Goal: Task Accomplishment & Management: Manage account settings

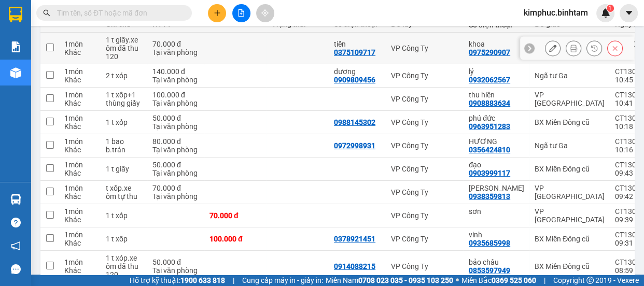
scroll to position [194, 0]
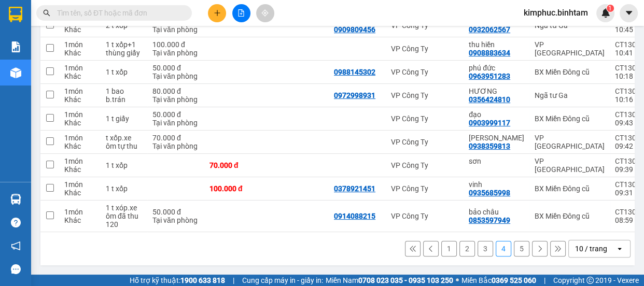
click at [515, 252] on button "5" at bounding box center [522, 249] width 16 height 16
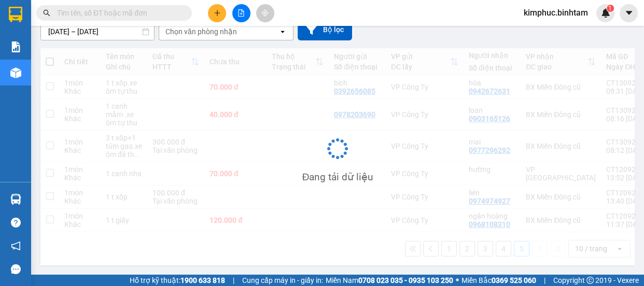
scroll to position [101, 0]
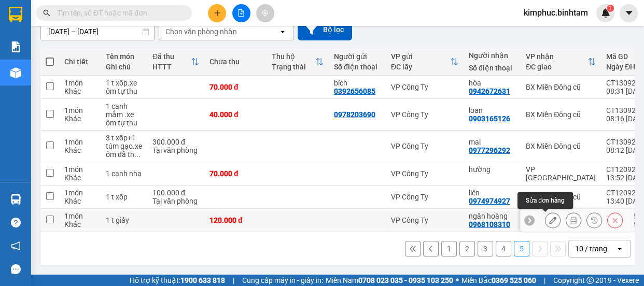
click at [549, 217] on icon at bounding box center [552, 220] width 7 height 7
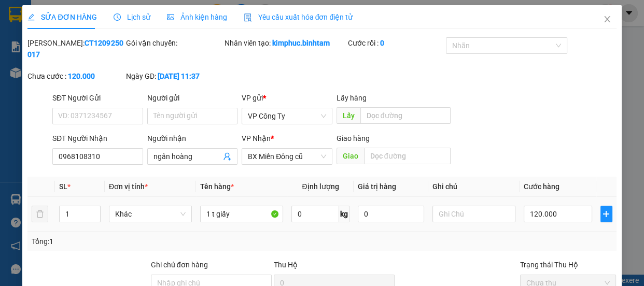
type input "0968108310"
type input "ngân hoàng"
type input "120.000"
click at [98, 156] on input "0968108310" at bounding box center [97, 156] width 91 height 17
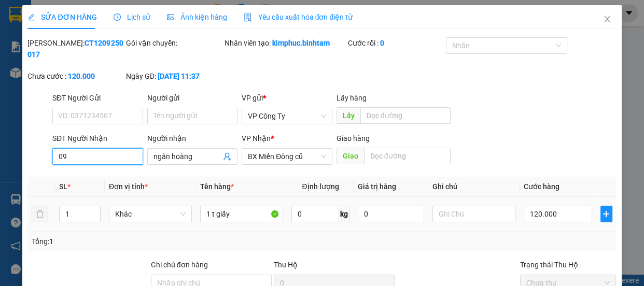
type input "0"
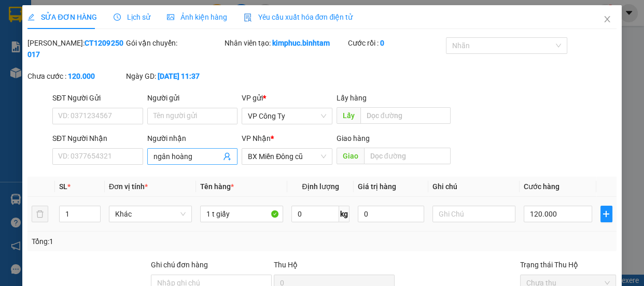
click at [204, 152] on input "ngân hoàng" at bounding box center [188, 156] width 68 height 11
type input "n"
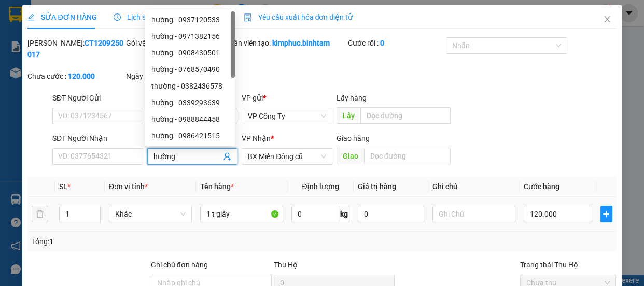
type input "hường"
click at [291, 146] on div "VP Nhận *" at bounding box center [287, 141] width 91 height 16
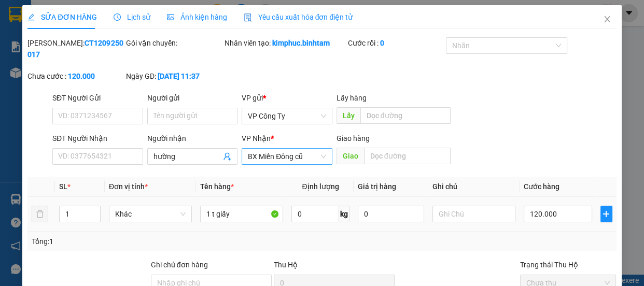
click at [288, 155] on span "BX Miền Đông cũ" at bounding box center [287, 157] width 78 height 16
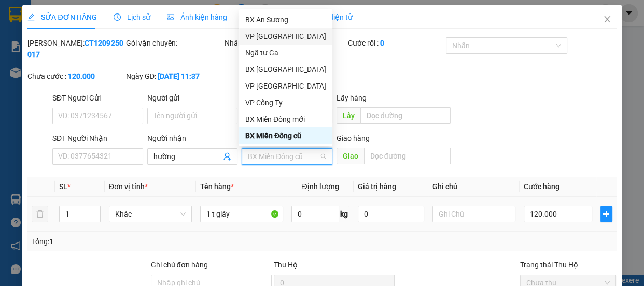
click at [291, 37] on div "VP [GEOGRAPHIC_DATA]" at bounding box center [285, 36] width 81 height 11
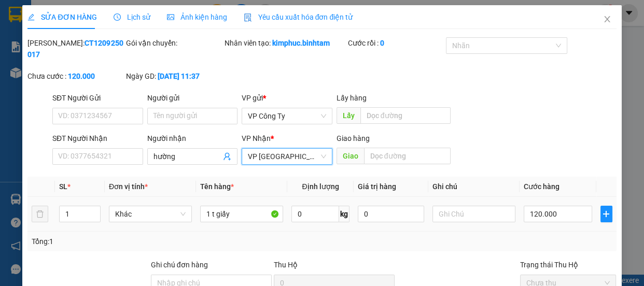
scroll to position [94, 0]
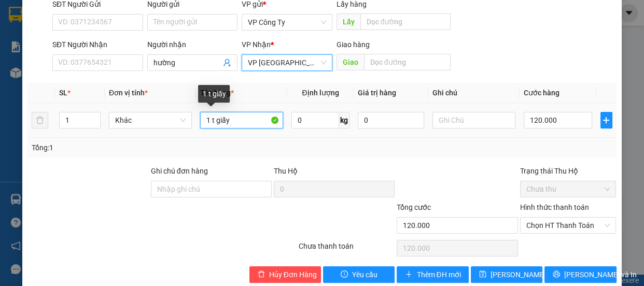
click at [240, 119] on input "1 t giấy" at bounding box center [241, 120] width 83 height 17
type input "1"
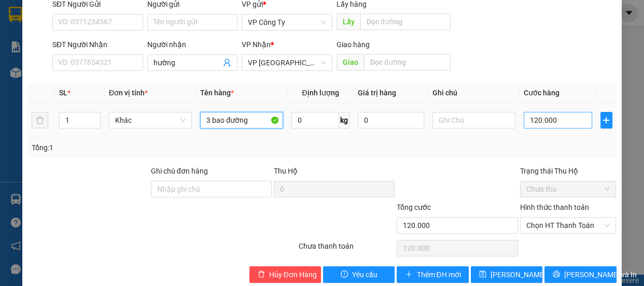
type input "3 bao đường"
click at [533, 120] on input "120.000" at bounding box center [558, 120] width 68 height 17
click at [532, 120] on input "120.000" at bounding box center [558, 120] width 68 height 17
type input "10.000"
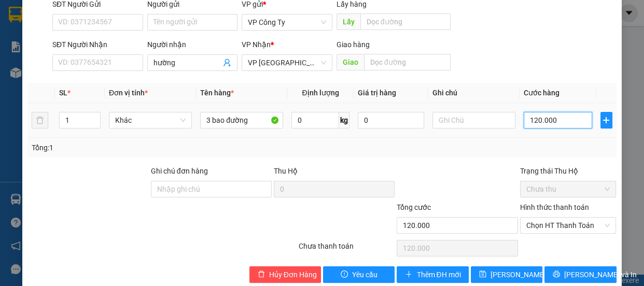
type input "10.000"
type input "0"
type input "0.000"
type input "20.000"
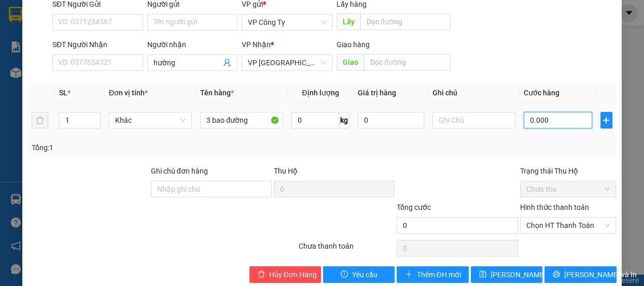
type input "20.000"
type input "210.000"
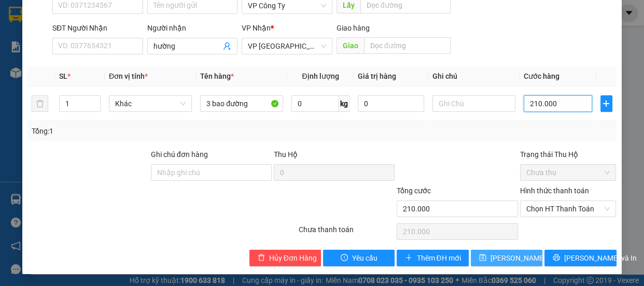
type input "210.000"
click at [525, 254] on span "[PERSON_NAME] thay đổi" at bounding box center [532, 258] width 83 height 11
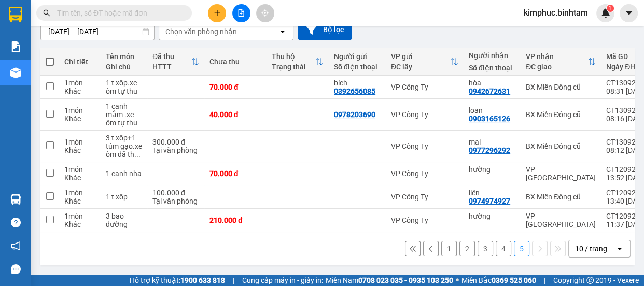
scroll to position [54, 0]
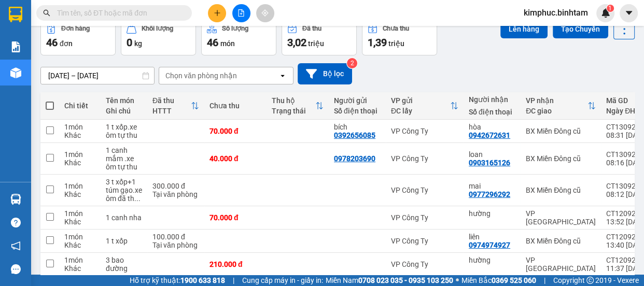
click at [50, 104] on span at bounding box center [50, 106] width 8 height 8
click at [50, 101] on input "checkbox" at bounding box center [50, 101] width 0 height 0
checkbox input "true"
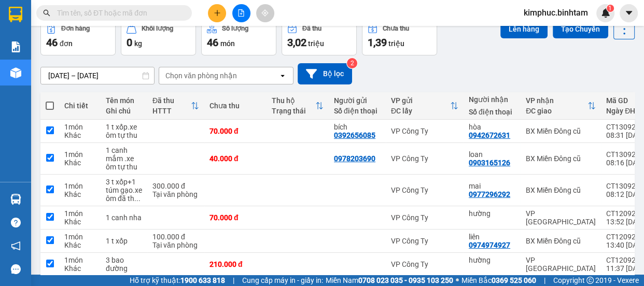
checkbox input "true"
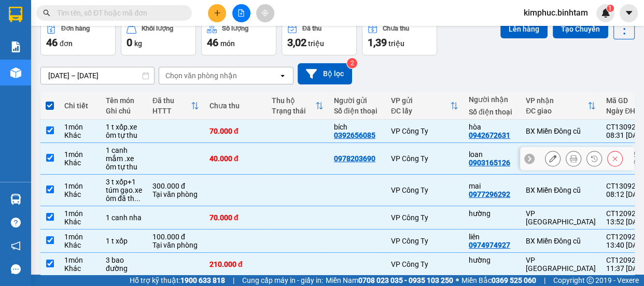
scroll to position [101, 0]
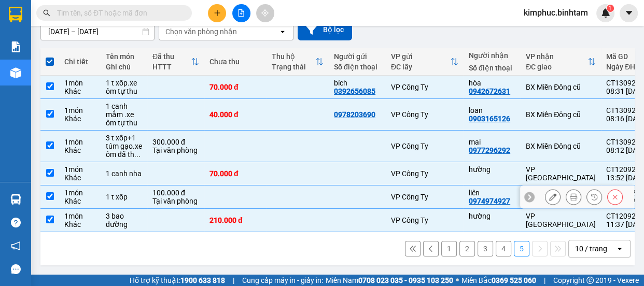
click at [53, 193] on td at bounding box center [49, 197] width 19 height 23
checkbox input "false"
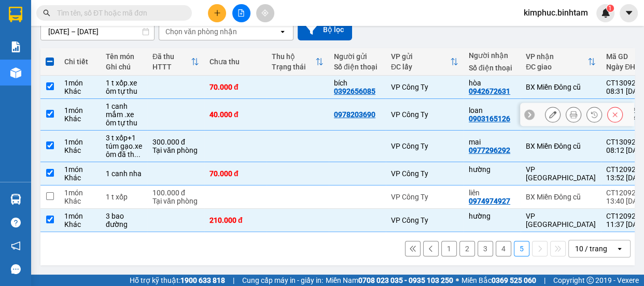
scroll to position [0, 0]
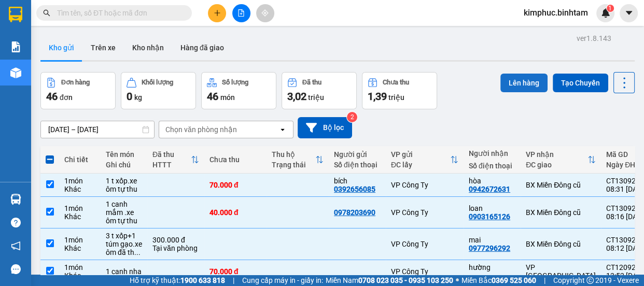
click at [526, 81] on button "Lên hàng" at bounding box center [524, 83] width 47 height 19
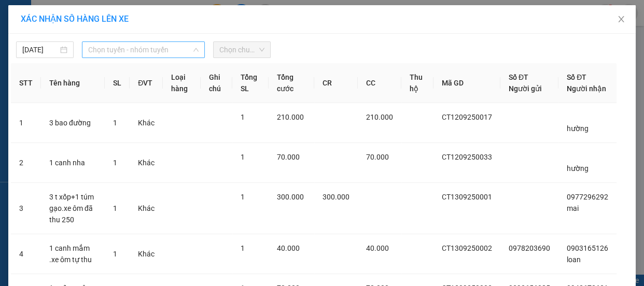
click at [117, 48] on span "Chọn tuyến - nhóm tuyến" at bounding box center [143, 50] width 111 height 16
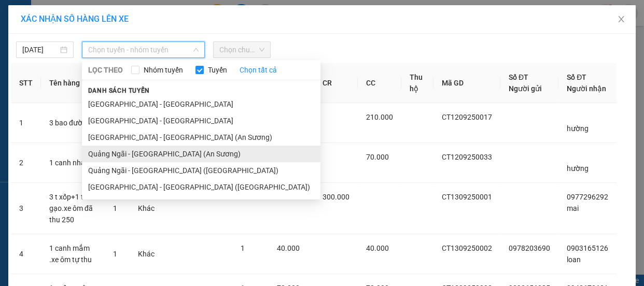
click at [107, 155] on li "Quảng Ngãi - [GEOGRAPHIC_DATA] (An Sương)" at bounding box center [201, 154] width 239 height 17
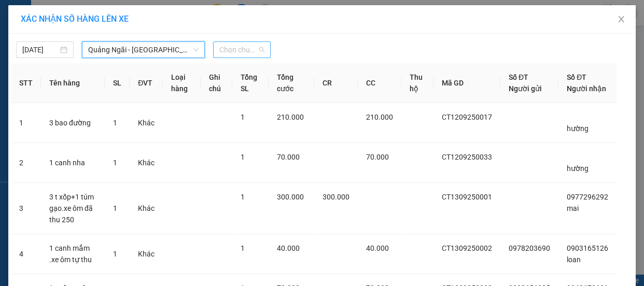
click at [244, 49] on span "Chọn chuyến" at bounding box center [241, 50] width 45 height 16
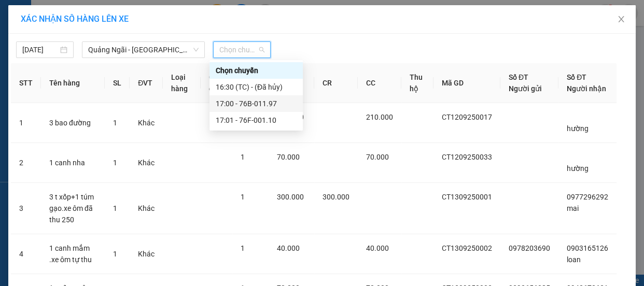
click at [243, 104] on div "17:00 - 76B-011.97" at bounding box center [256, 103] width 81 height 11
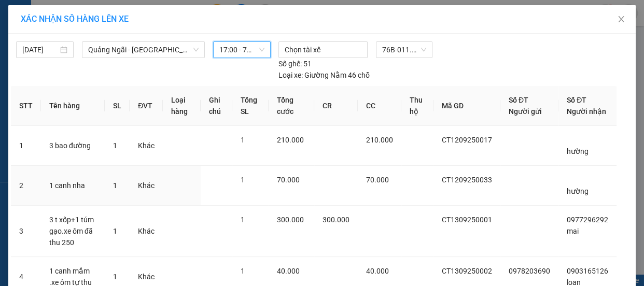
scroll to position [137, 0]
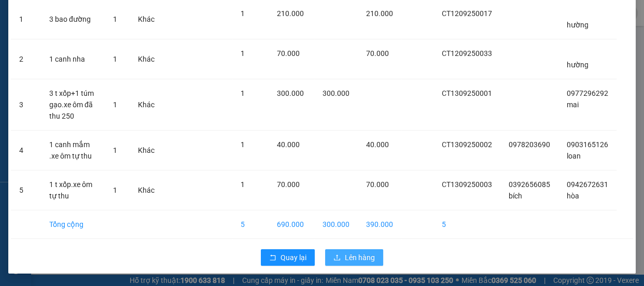
click at [357, 257] on span "Lên hàng" at bounding box center [360, 257] width 30 height 11
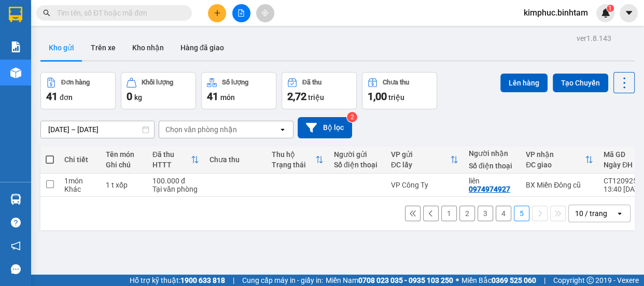
click at [498, 217] on button "4" at bounding box center [504, 214] width 16 height 16
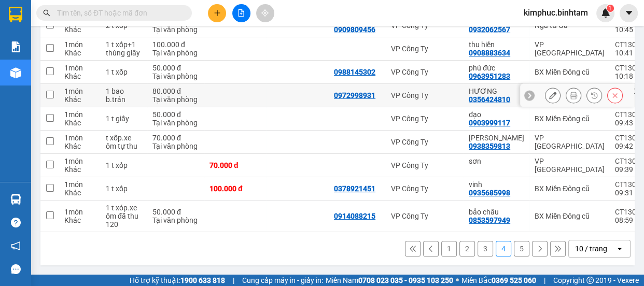
scroll to position [100, 0]
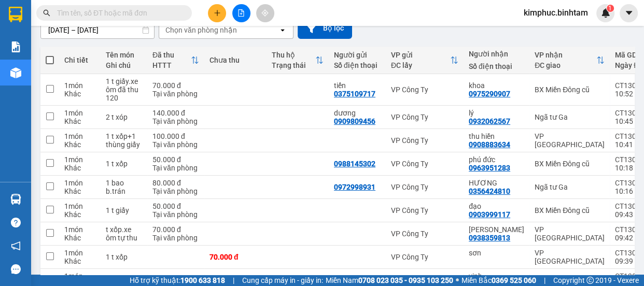
click at [53, 57] on span at bounding box center [50, 60] width 8 height 8
click at [50, 55] on input "checkbox" at bounding box center [50, 55] width 0 height 0
checkbox input "true"
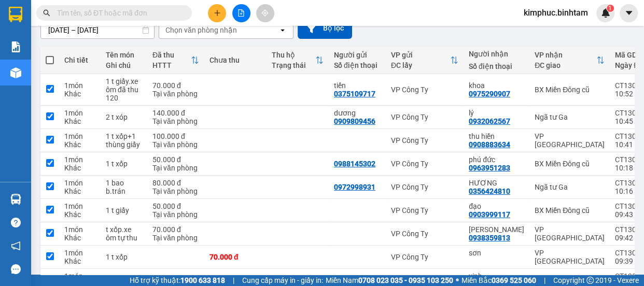
checkbox input "true"
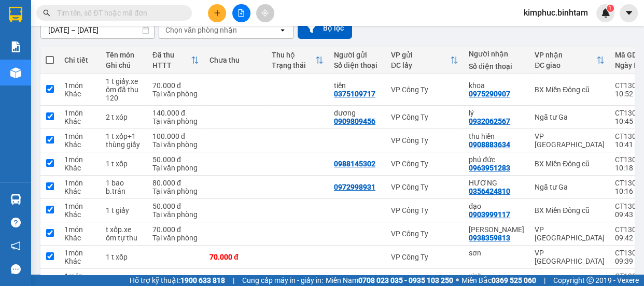
checkbox input "true"
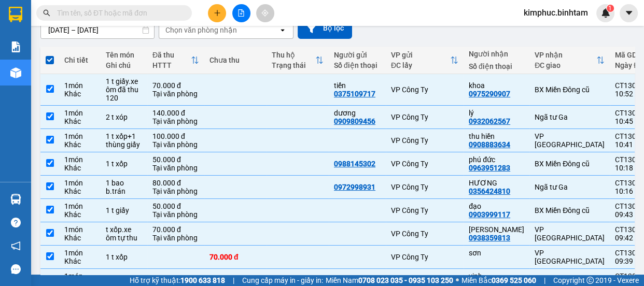
scroll to position [194, 0]
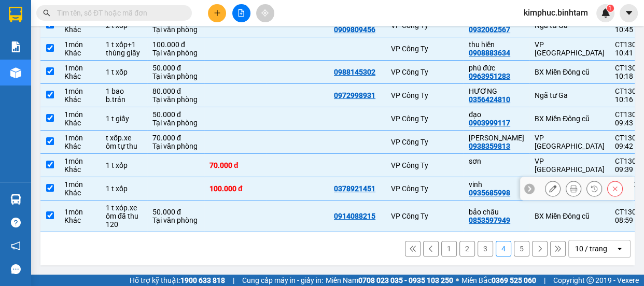
click at [52, 184] on input "checkbox" at bounding box center [50, 188] width 8 height 8
checkbox input "false"
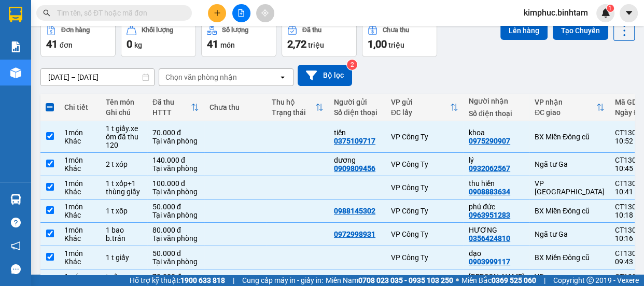
scroll to position [0, 0]
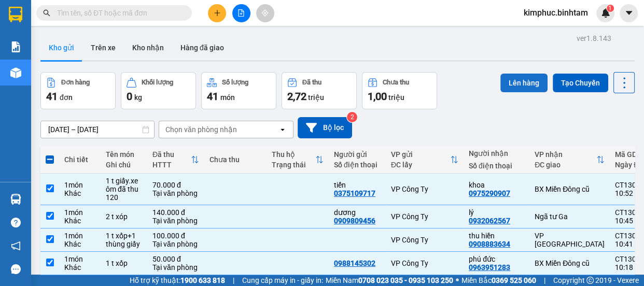
click at [518, 79] on button "Lên hàng" at bounding box center [524, 83] width 47 height 19
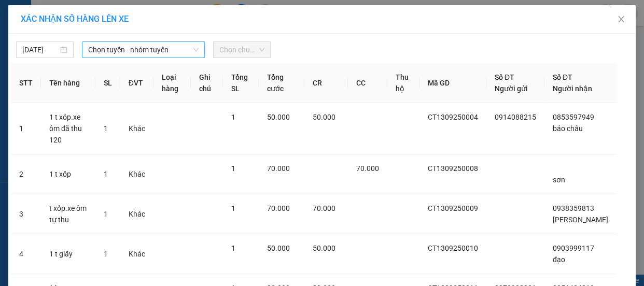
click at [135, 52] on span "Chọn tuyến - nhóm tuyến" at bounding box center [143, 50] width 111 height 16
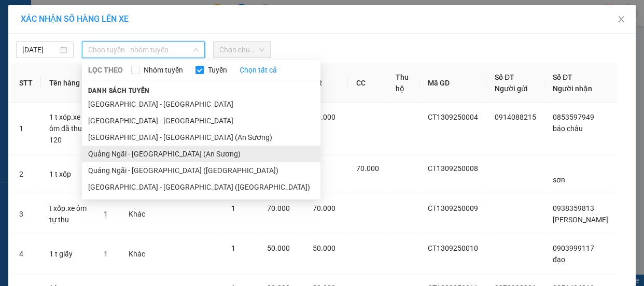
click at [139, 155] on li "Quảng Ngãi - [GEOGRAPHIC_DATA] (An Sương)" at bounding box center [201, 154] width 239 height 17
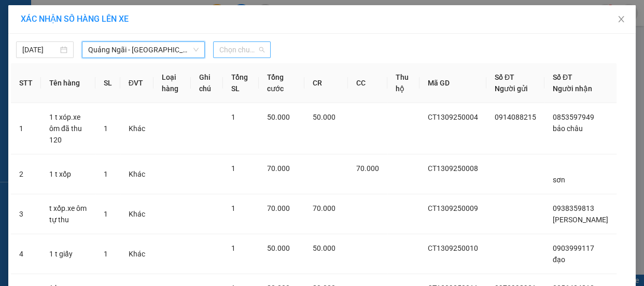
click at [240, 47] on span "Chọn chuyến" at bounding box center [241, 50] width 45 height 16
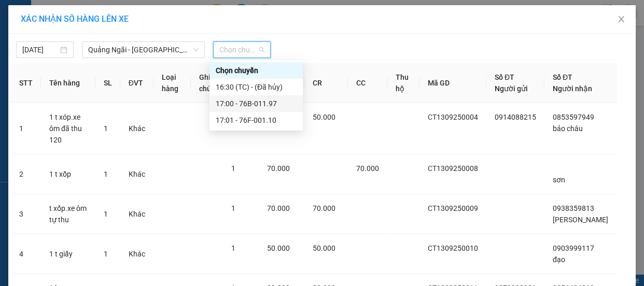
click at [252, 104] on div "17:00 - 76B-011.97" at bounding box center [256, 103] width 81 height 11
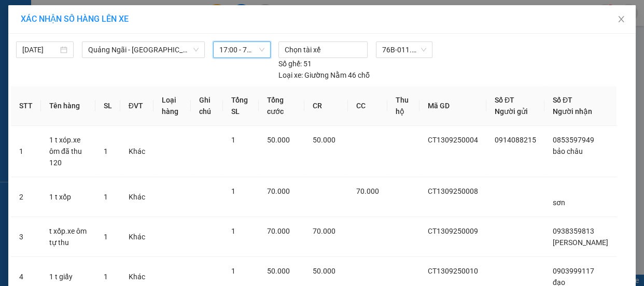
scroll to position [285, 0]
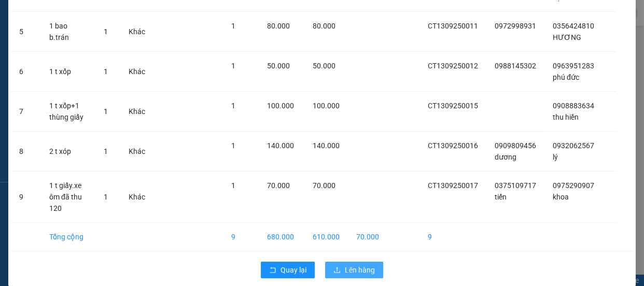
click at [354, 265] on span "Lên hàng" at bounding box center [360, 270] width 30 height 11
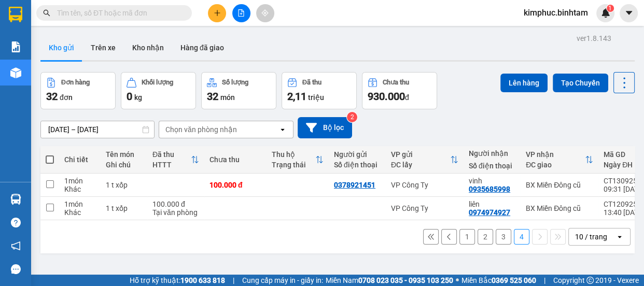
click at [496, 240] on button "3" at bounding box center [504, 237] width 16 height 16
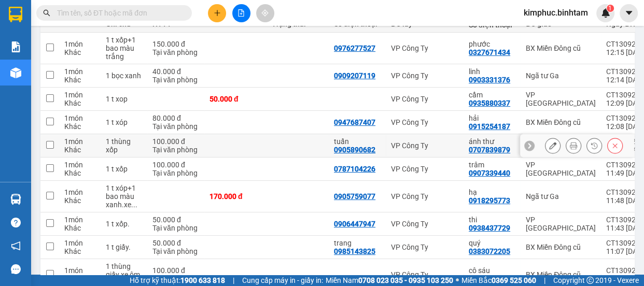
scroll to position [47, 0]
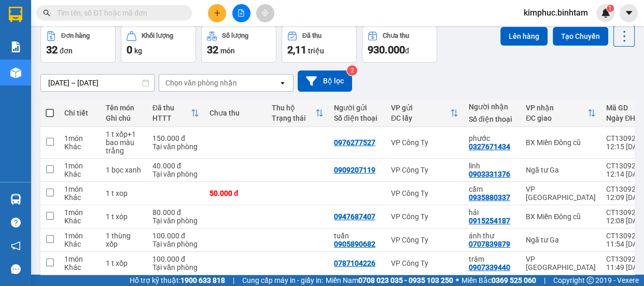
click at [50, 111] on span at bounding box center [50, 113] width 8 height 8
click at [50, 108] on input "checkbox" at bounding box center [50, 108] width 0 height 0
checkbox input "true"
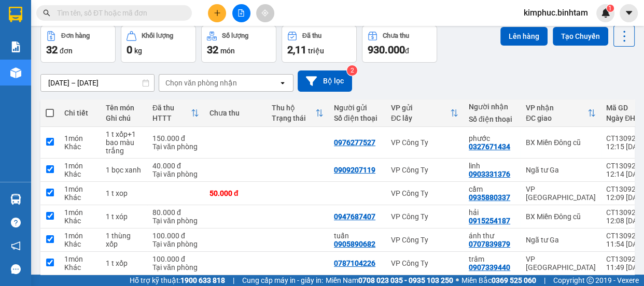
checkbox input "true"
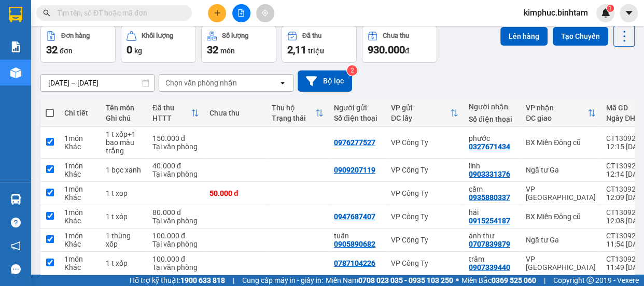
checkbox input "true"
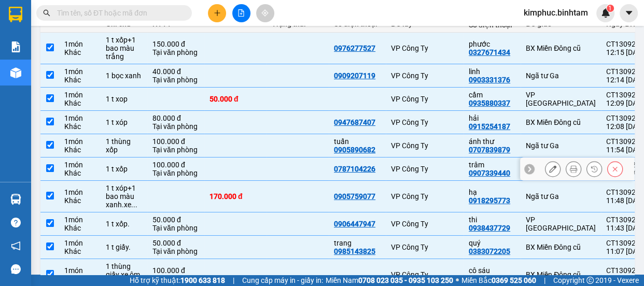
scroll to position [0, 0]
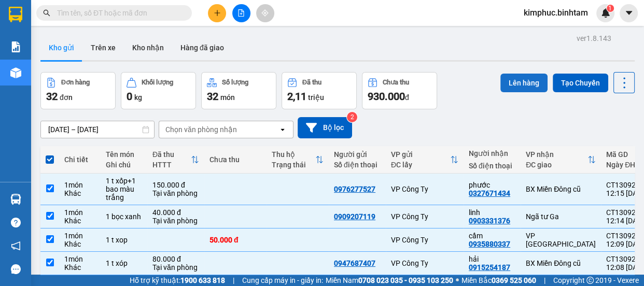
click at [515, 81] on button "Lên hàng" at bounding box center [524, 83] width 47 height 19
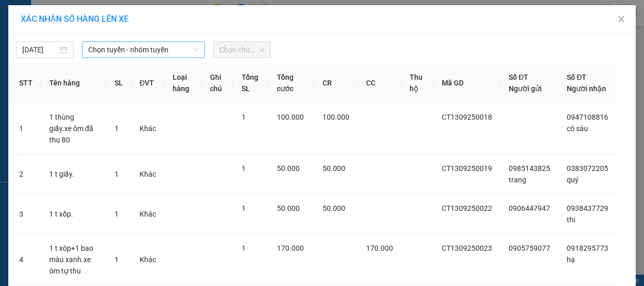
click at [121, 52] on span "Chọn tuyến - nhóm tuyến" at bounding box center [143, 50] width 111 height 16
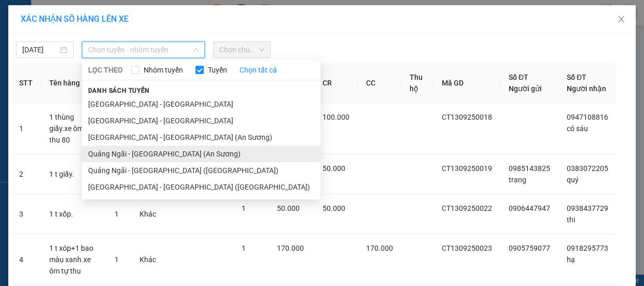
click at [125, 156] on li "Quảng Ngãi - [GEOGRAPHIC_DATA] (An Sương)" at bounding box center [201, 154] width 239 height 17
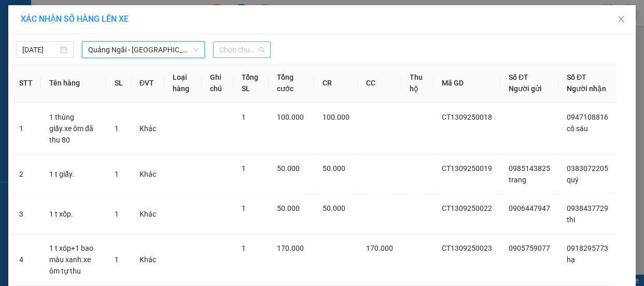
click at [247, 49] on span "Chọn chuyến" at bounding box center [241, 50] width 45 height 16
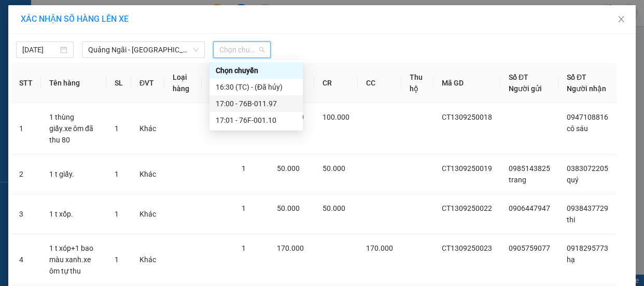
click at [255, 101] on div "17:00 - 76B-011.97" at bounding box center [256, 103] width 81 height 11
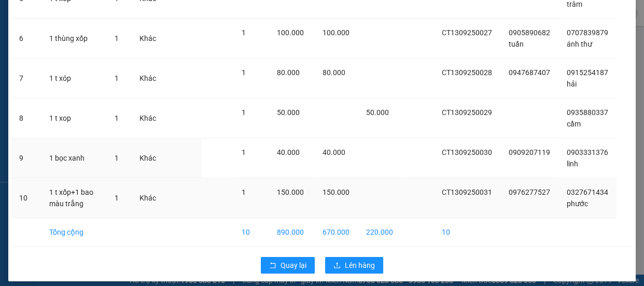
scroll to position [337, 0]
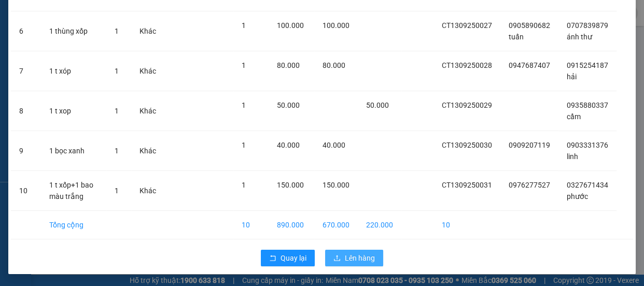
click at [334, 261] on icon "upload" at bounding box center [337, 258] width 7 height 7
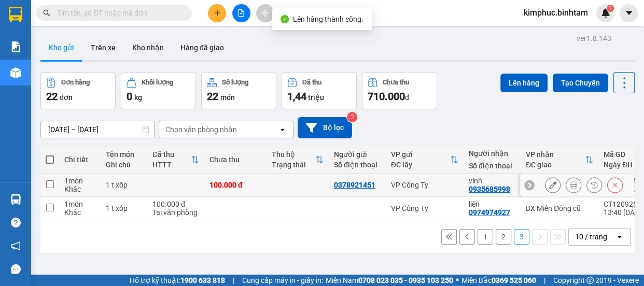
scroll to position [47, 0]
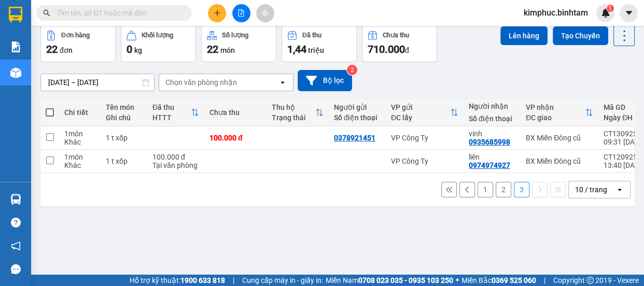
click at [499, 195] on button "2" at bounding box center [504, 190] width 16 height 16
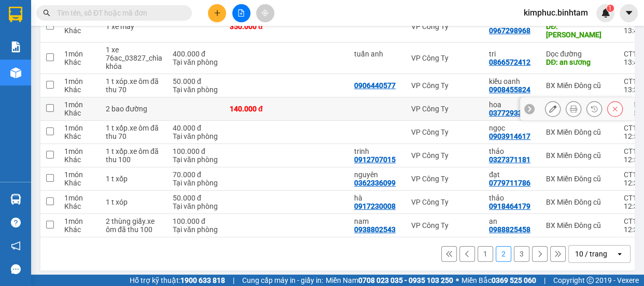
scroll to position [92, 0]
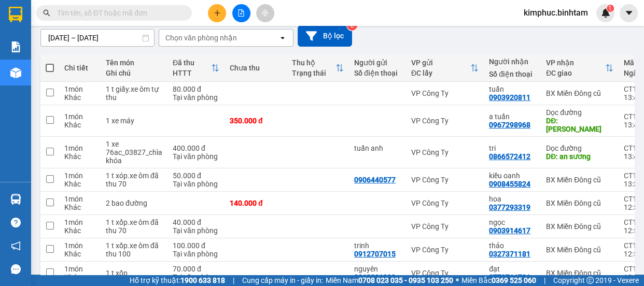
click at [50, 64] on span at bounding box center [50, 68] width 8 height 8
click at [50, 63] on input "checkbox" at bounding box center [50, 63] width 0 height 0
checkbox input "true"
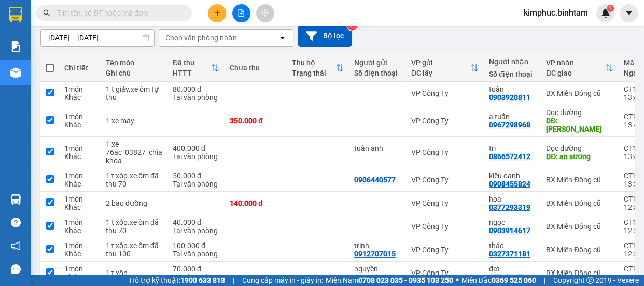
checkbox input "true"
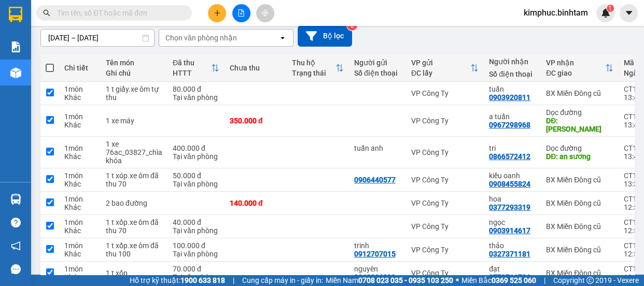
checkbox input "true"
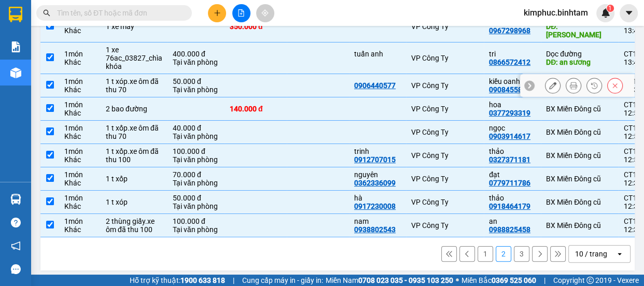
scroll to position [45, 0]
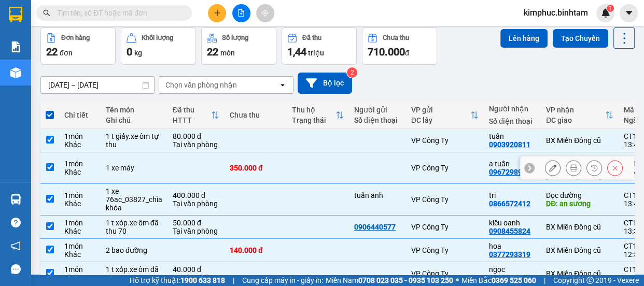
click at [53, 163] on input "checkbox" at bounding box center [50, 167] width 8 height 8
checkbox input "false"
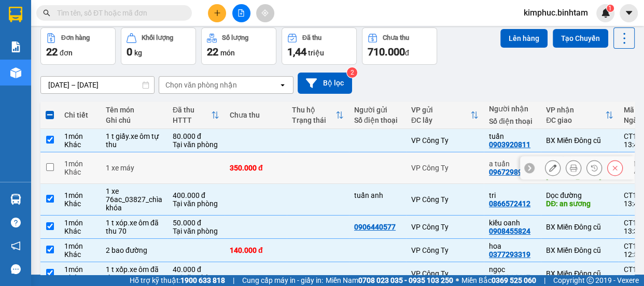
scroll to position [139, 0]
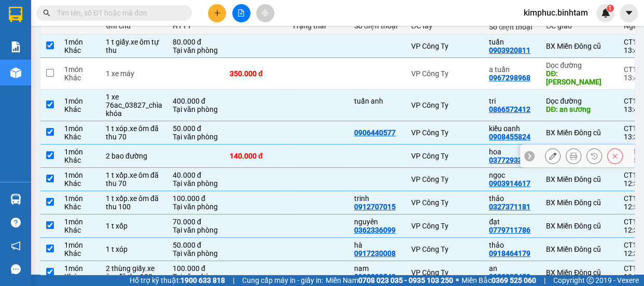
click at [45, 148] on td at bounding box center [49, 156] width 19 height 23
checkbox input "false"
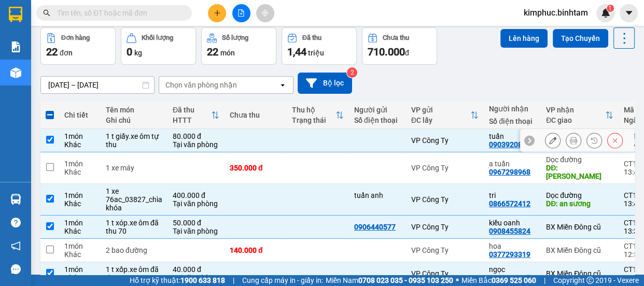
scroll to position [0, 0]
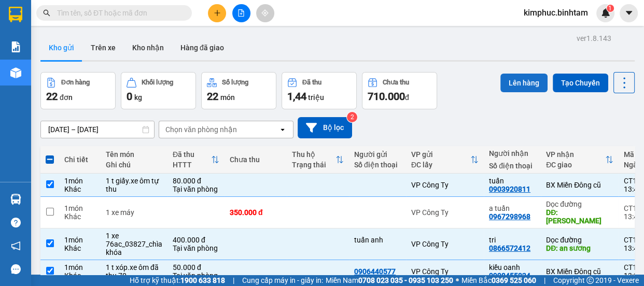
click at [522, 85] on button "Lên hàng" at bounding box center [524, 83] width 47 height 19
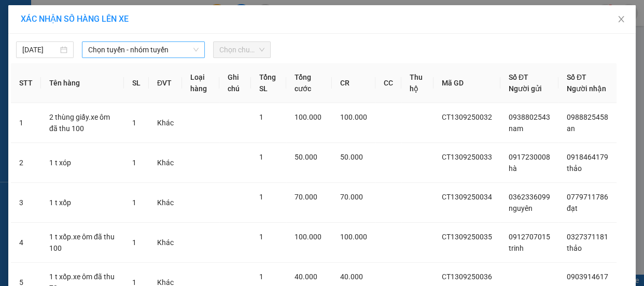
click at [114, 49] on span "Chọn tuyến - nhóm tuyến" at bounding box center [143, 50] width 111 height 16
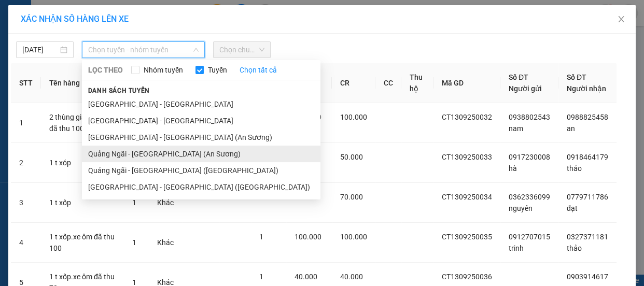
click at [125, 151] on li "Quảng Ngãi - [GEOGRAPHIC_DATA] (An Sương)" at bounding box center [201, 154] width 239 height 17
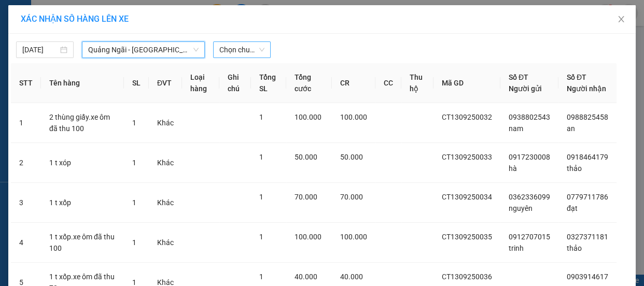
click at [239, 44] on span "Chọn chuyến" at bounding box center [241, 50] width 45 height 16
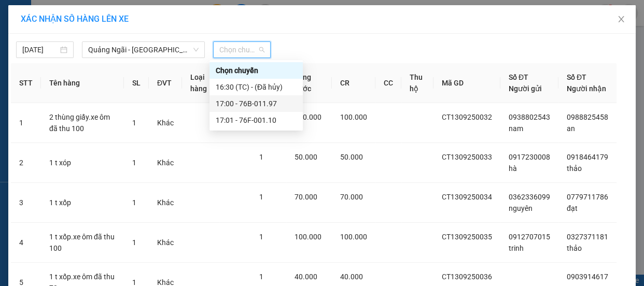
click at [252, 102] on div "17:00 - 76B-011.97" at bounding box center [256, 103] width 81 height 11
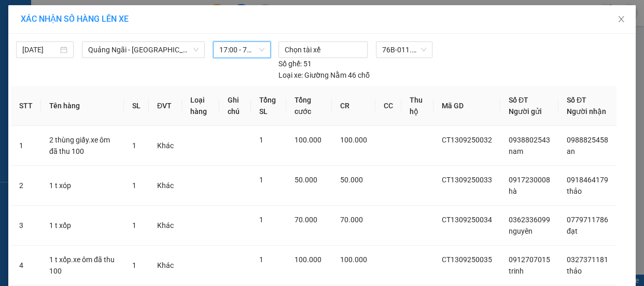
scroll to position [246, 0]
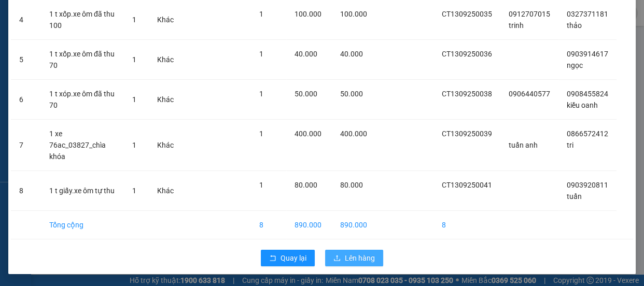
click at [356, 256] on span "Lên hàng" at bounding box center [360, 258] width 30 height 11
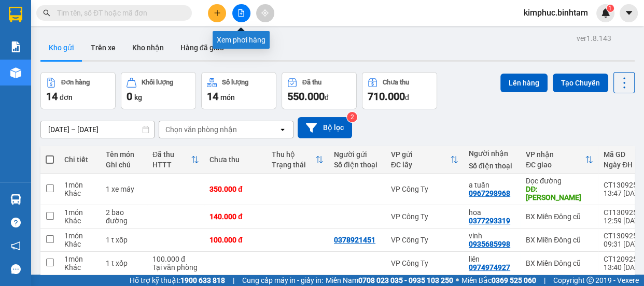
click at [244, 12] on icon "file-add" at bounding box center [241, 12] width 7 height 7
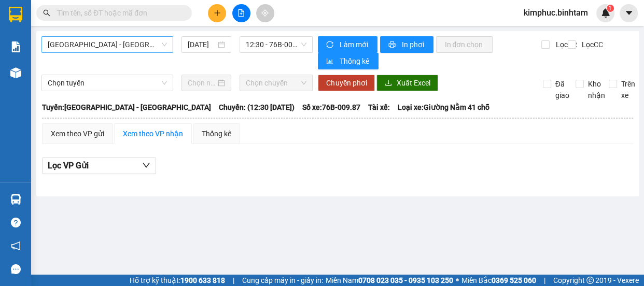
click at [124, 47] on span "[GEOGRAPHIC_DATA] - [GEOGRAPHIC_DATA]" at bounding box center [107, 45] width 119 height 16
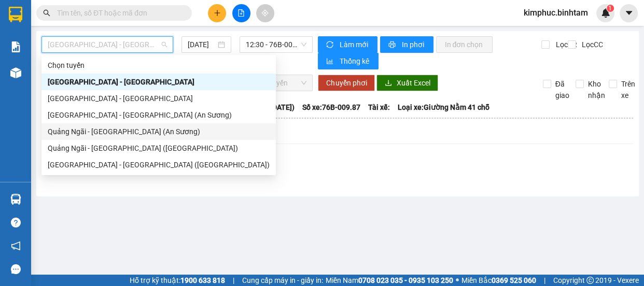
click at [145, 131] on div "Quảng Ngãi - [GEOGRAPHIC_DATA] (An Sương)" at bounding box center [159, 131] width 222 height 11
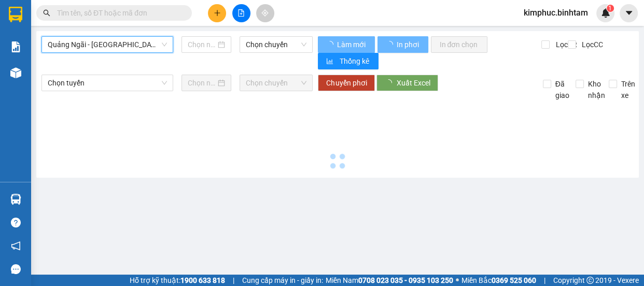
type input "[DATE]"
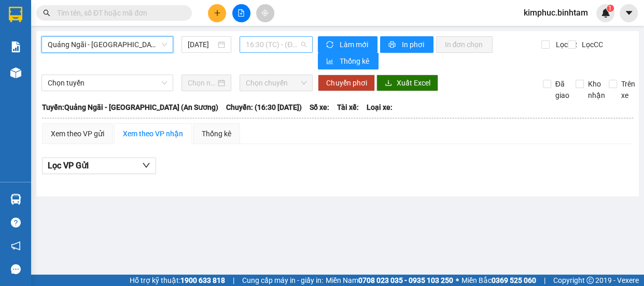
click at [286, 39] on span "16:30 (TC) - (Đã hủy)" at bounding box center [276, 45] width 61 height 16
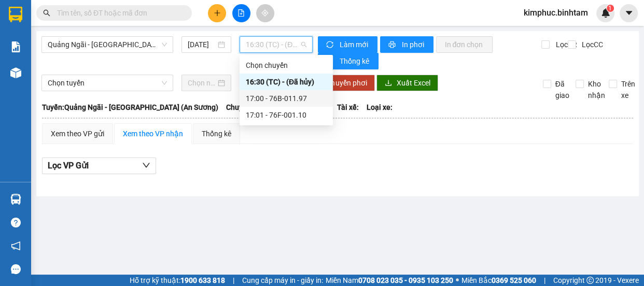
click at [286, 97] on div "17:00 - 76B-011.97" at bounding box center [286, 98] width 81 height 11
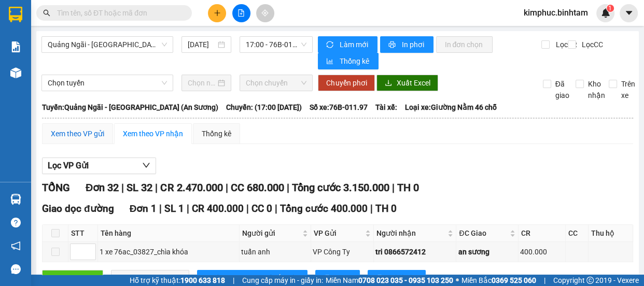
click at [60, 137] on div "Xem theo VP gửi" at bounding box center [77, 133] width 53 height 11
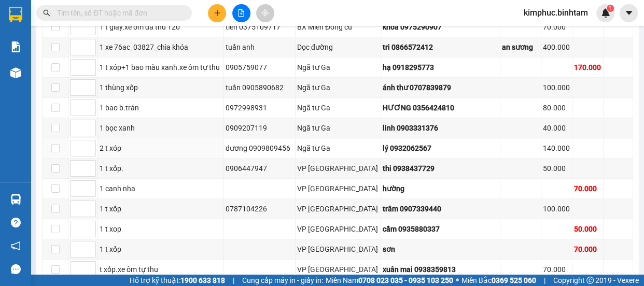
scroll to position [428, 0]
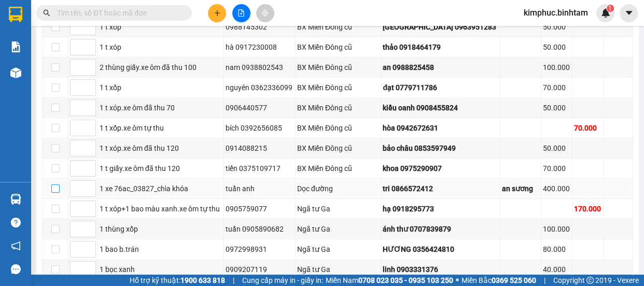
click at [58, 185] on input "checkbox" at bounding box center [55, 189] width 8 height 8
checkbox input "true"
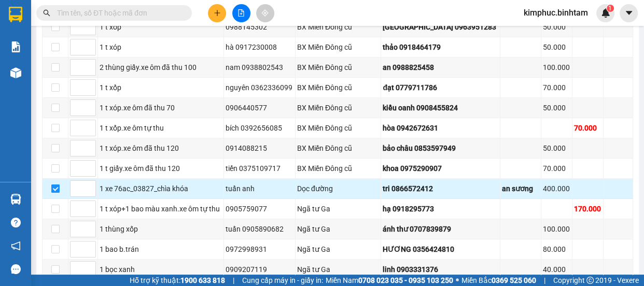
scroll to position [664, 0]
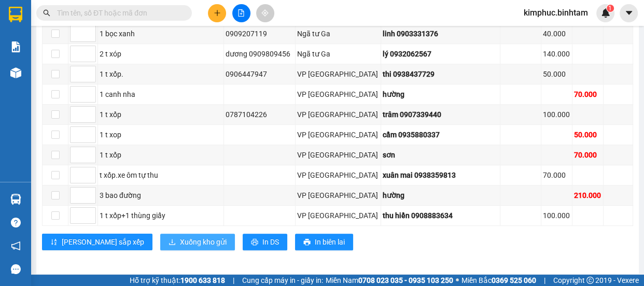
click at [180, 237] on span "Xuống kho gửi" at bounding box center [203, 242] width 47 height 11
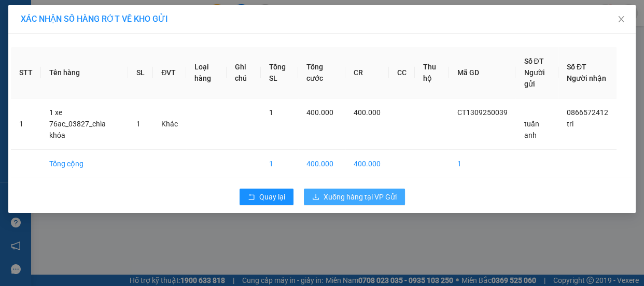
click at [342, 191] on button "Xuống hàng tại VP Gửi" at bounding box center [354, 197] width 101 height 17
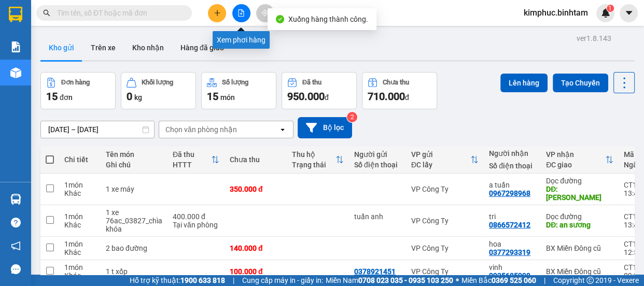
click at [247, 11] on button at bounding box center [241, 13] width 18 height 18
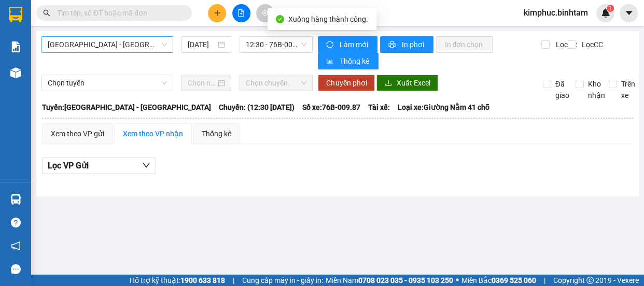
click at [73, 39] on span "[GEOGRAPHIC_DATA] - [GEOGRAPHIC_DATA]" at bounding box center [107, 45] width 119 height 16
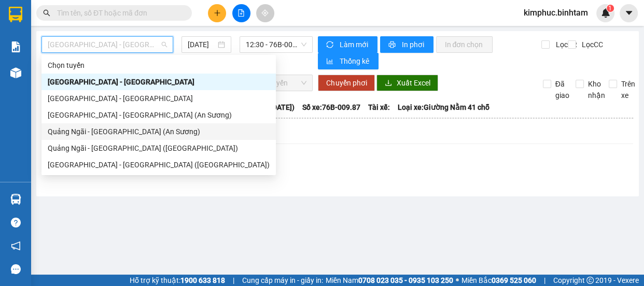
click at [85, 131] on div "Quảng Ngãi - [GEOGRAPHIC_DATA] (An Sương)" at bounding box center [159, 131] width 222 height 11
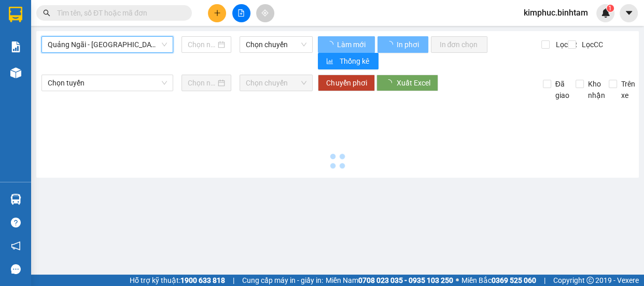
type input "[DATE]"
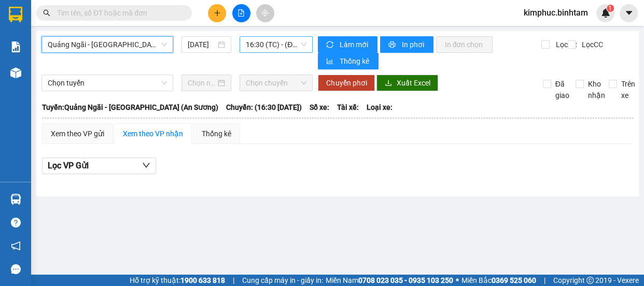
click at [264, 44] on span "16:30 (TC) - (Đã hủy)" at bounding box center [276, 45] width 61 height 16
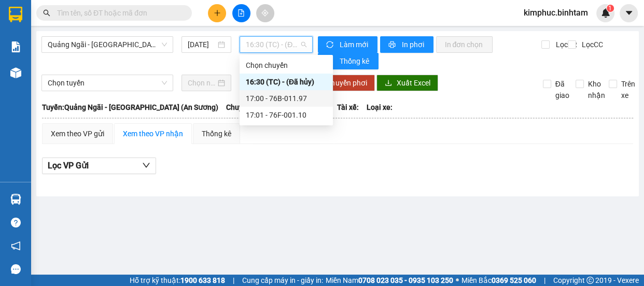
click at [275, 101] on div "17:00 - 76B-011.97" at bounding box center [286, 98] width 81 height 11
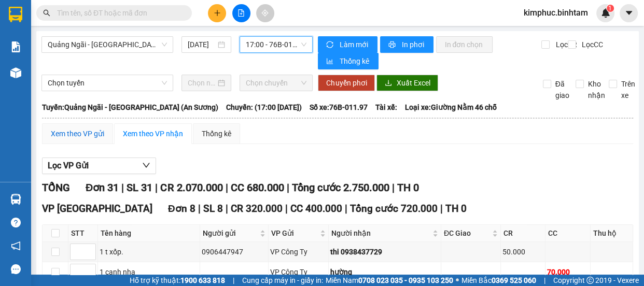
click at [70, 131] on div "Xem theo VP gửi" at bounding box center [77, 133] width 53 height 11
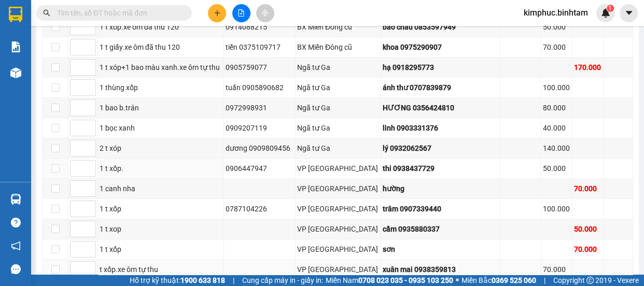
scroll to position [407, 0]
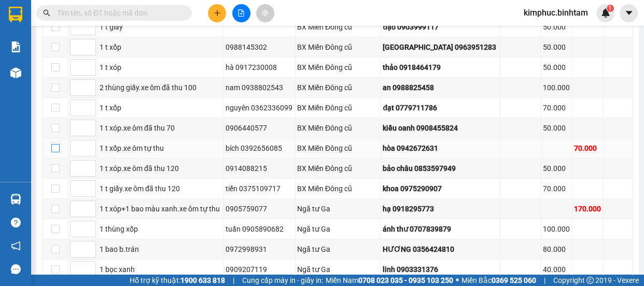
click at [51, 150] on label at bounding box center [55, 148] width 8 height 11
click at [51, 150] on input "checkbox" at bounding box center [55, 148] width 8 height 8
click at [51, 150] on label at bounding box center [55, 148] width 8 height 11
click at [51, 150] on input "checkbox" at bounding box center [55, 148] width 8 height 8
click at [60, 142] on td at bounding box center [56, 149] width 26 height 20
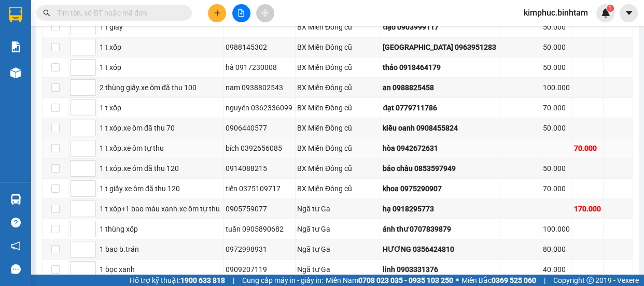
click at [59, 145] on td at bounding box center [56, 149] width 26 height 20
click at [58, 145] on input "checkbox" at bounding box center [55, 148] width 8 height 8
checkbox input "true"
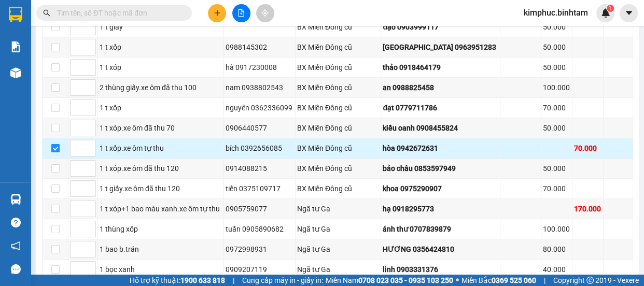
scroll to position [643, 0]
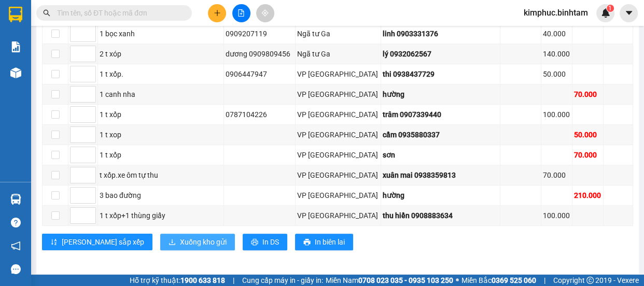
click at [180, 237] on span "Xuống kho gửi" at bounding box center [203, 242] width 47 height 11
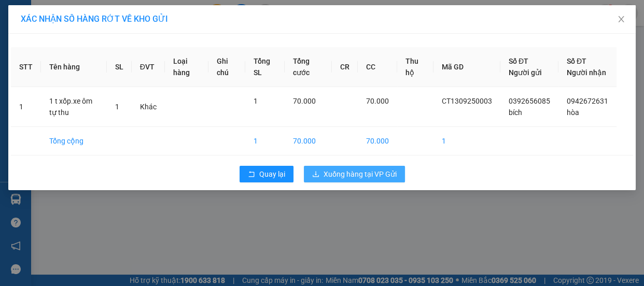
click at [363, 180] on span "Xuống hàng tại VP Gửi" at bounding box center [360, 174] width 73 height 11
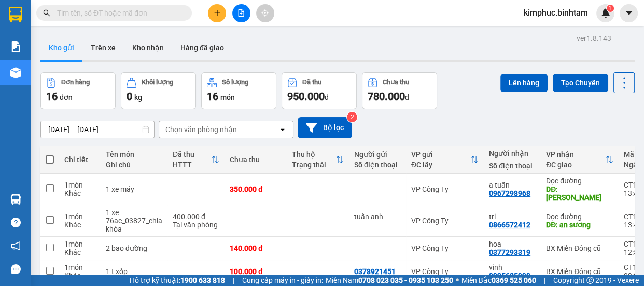
click at [242, 15] on icon "file-add" at bounding box center [241, 12] width 7 height 7
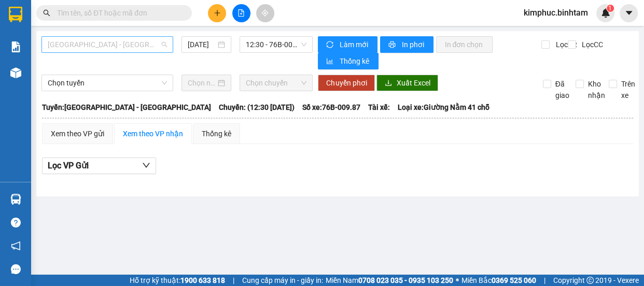
click at [140, 45] on span "[GEOGRAPHIC_DATA] - [GEOGRAPHIC_DATA]" at bounding box center [107, 45] width 119 height 16
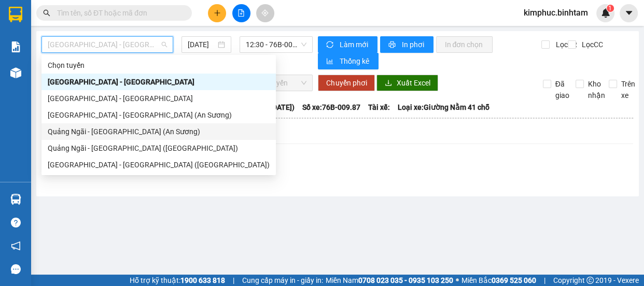
click at [164, 130] on div "Quảng Ngãi - [GEOGRAPHIC_DATA] (An Sương)" at bounding box center [159, 131] width 222 height 11
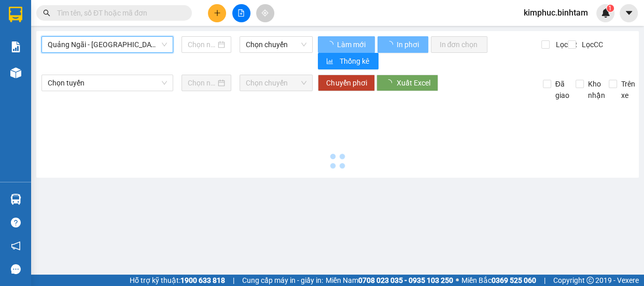
type input "[DATE]"
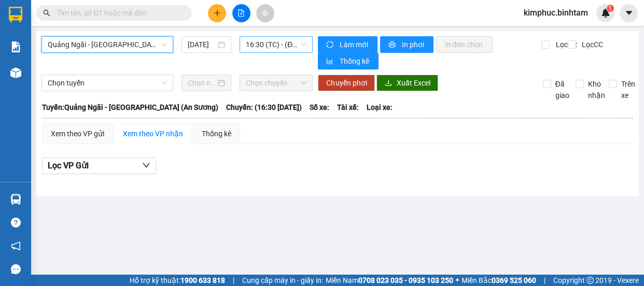
click at [293, 48] on span "16:30 (TC) - (Đã hủy)" at bounding box center [276, 45] width 61 height 16
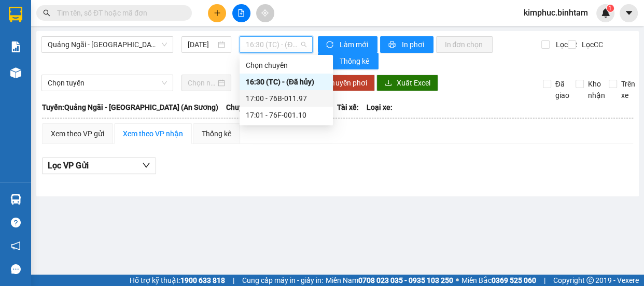
click at [310, 101] on div "17:00 - 76B-011.97" at bounding box center [286, 98] width 81 height 11
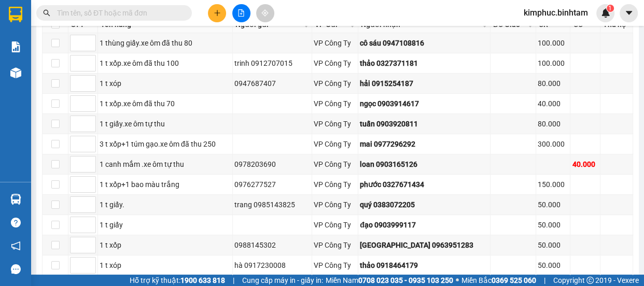
scroll to position [402, 0]
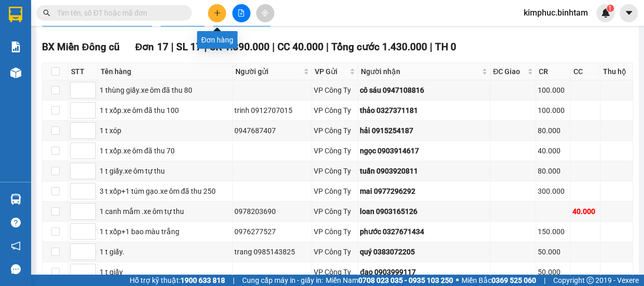
click at [217, 15] on icon "plus" at bounding box center [217, 13] width 1 height 6
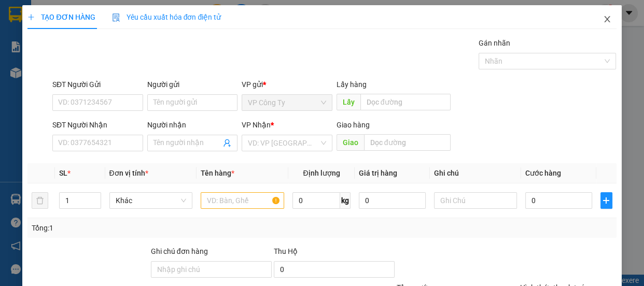
click at [604, 19] on icon "close" at bounding box center [607, 19] width 8 height 8
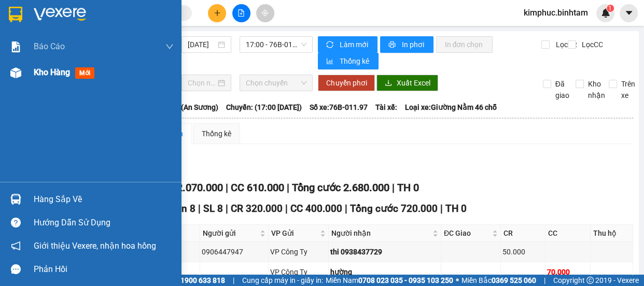
click at [47, 72] on span "Kho hàng" at bounding box center [52, 72] width 36 height 10
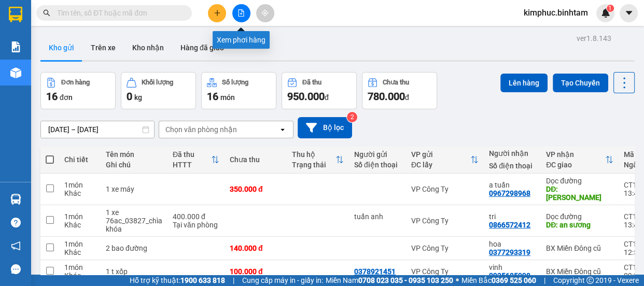
click at [242, 13] on icon "file-add" at bounding box center [241, 12] width 7 height 7
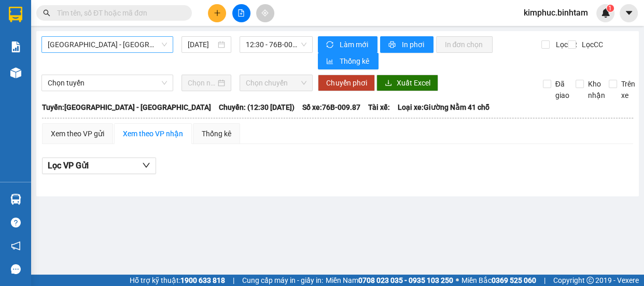
click at [135, 46] on span "[GEOGRAPHIC_DATA] - [GEOGRAPHIC_DATA]" at bounding box center [107, 45] width 119 height 16
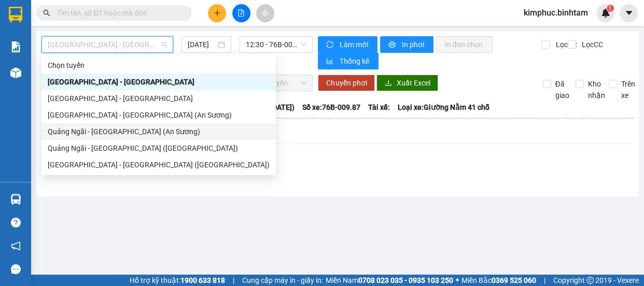
click at [138, 133] on div "Quảng Ngãi - [GEOGRAPHIC_DATA] (An Sương)" at bounding box center [159, 131] width 222 height 11
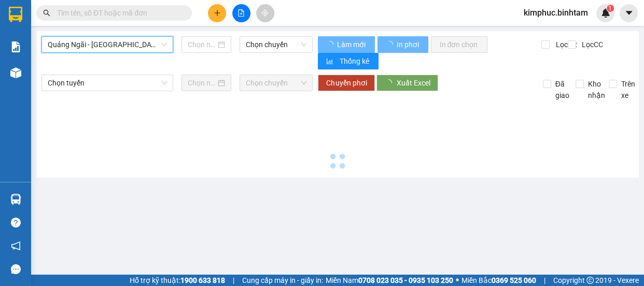
type input "[DATE]"
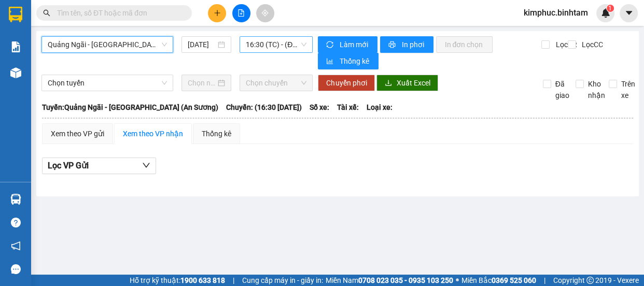
click at [259, 41] on span "16:30 (TC) - (Đã hủy)" at bounding box center [276, 45] width 61 height 16
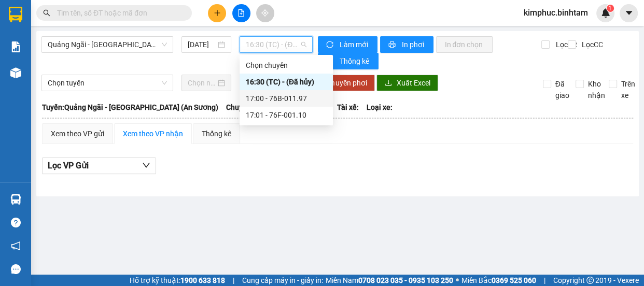
click at [267, 99] on div "17:00 - 76B-011.97" at bounding box center [286, 98] width 81 height 11
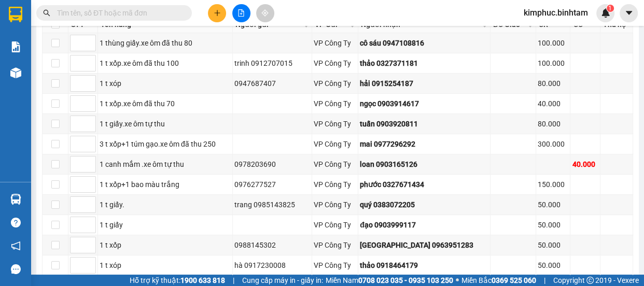
scroll to position [308, 0]
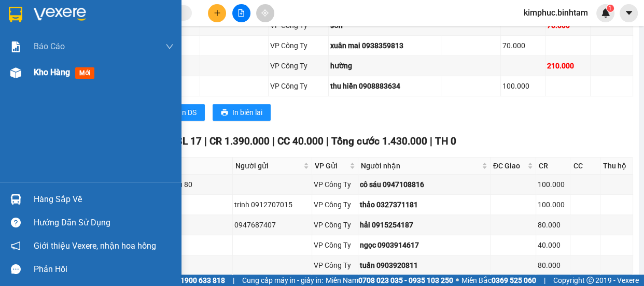
click at [47, 74] on span "Kho hàng" at bounding box center [52, 72] width 36 height 10
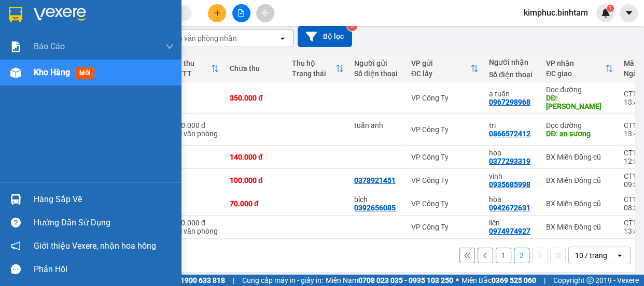
scroll to position [93, 0]
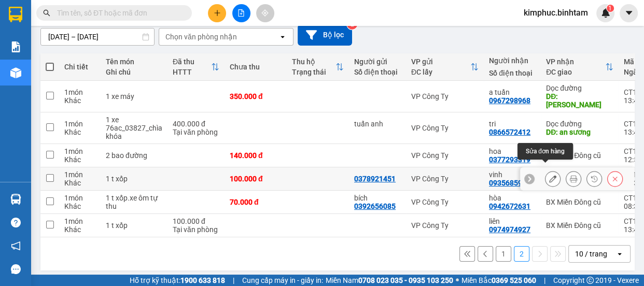
click at [549, 175] on icon at bounding box center [552, 178] width 7 height 7
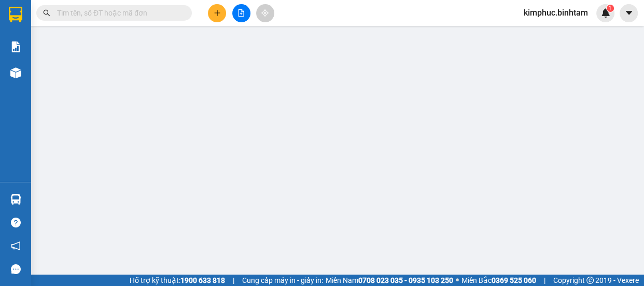
type input "0378921451"
type input "0935685998"
type input "vinh"
type input "100.000"
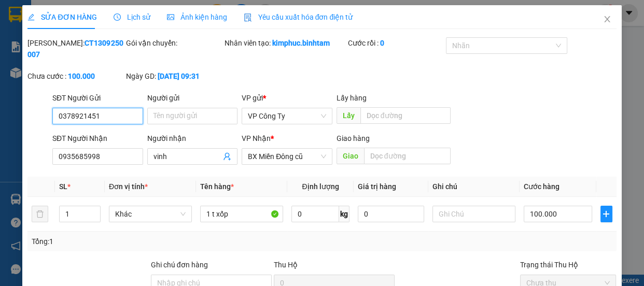
click at [114, 123] on input "0378921451" at bounding box center [97, 116] width 91 height 17
type input "0"
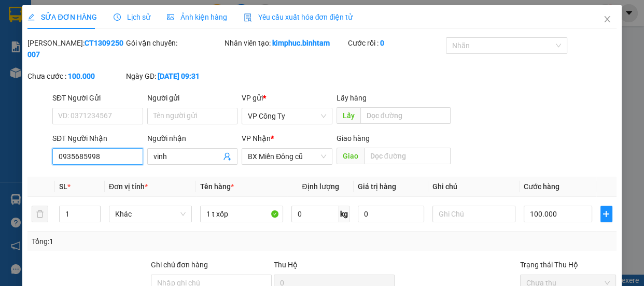
click at [107, 153] on input "0935685998" at bounding box center [97, 156] width 91 height 17
type input "0"
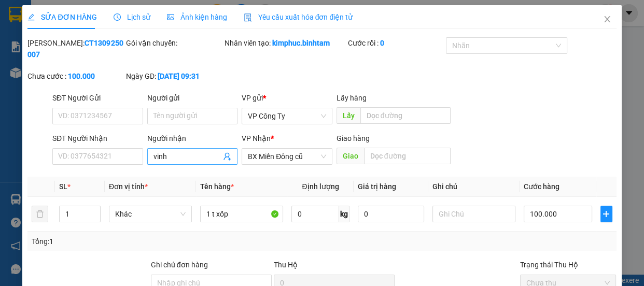
click at [183, 156] on input "vinh" at bounding box center [188, 156] width 68 height 11
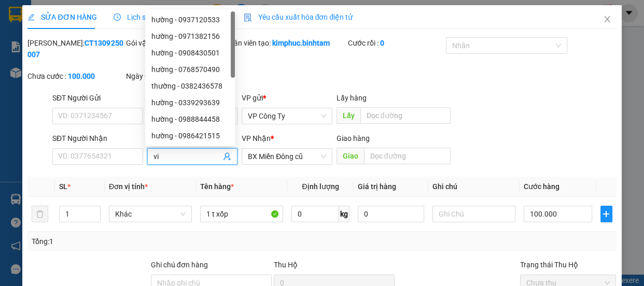
type input "v"
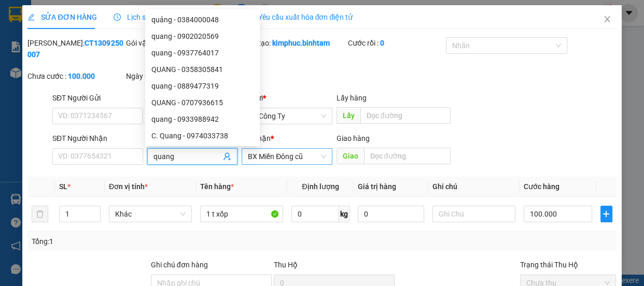
click at [296, 162] on span "BX Miền Đông cũ" at bounding box center [287, 157] width 78 height 16
type input "quang"
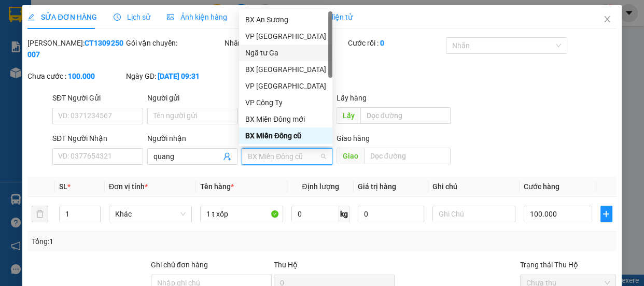
click at [272, 49] on div "Ngã tư Ga" at bounding box center [285, 52] width 81 height 11
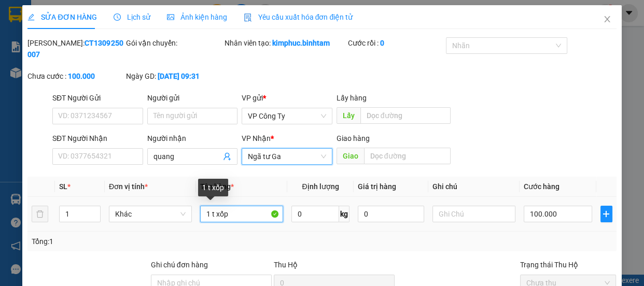
click at [238, 212] on input "1 t xốp" at bounding box center [241, 214] width 83 height 17
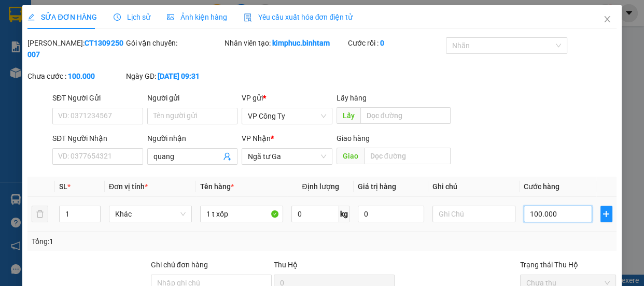
click at [530, 211] on input "100.000" at bounding box center [558, 214] width 68 height 17
type input "10.000"
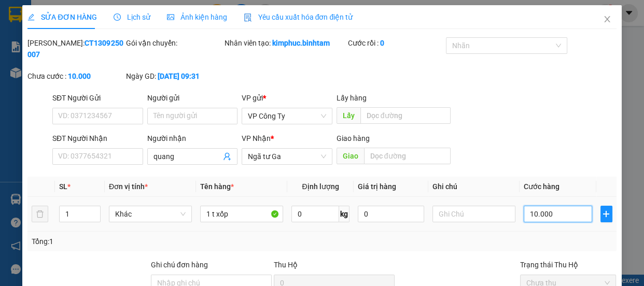
type input "150.000"
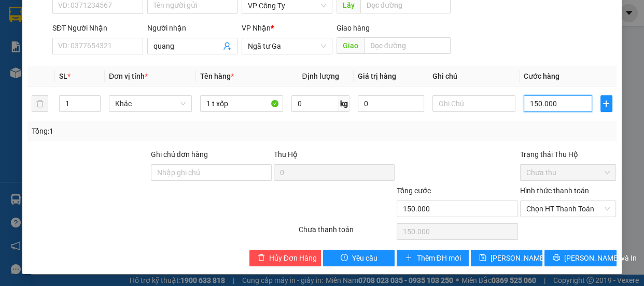
type input "150.000"
click at [537, 192] on label "Hình thức thanh toán" at bounding box center [554, 191] width 69 height 8
click at [537, 201] on input "Hình thức thanh toán" at bounding box center [565, 209] width 77 height 16
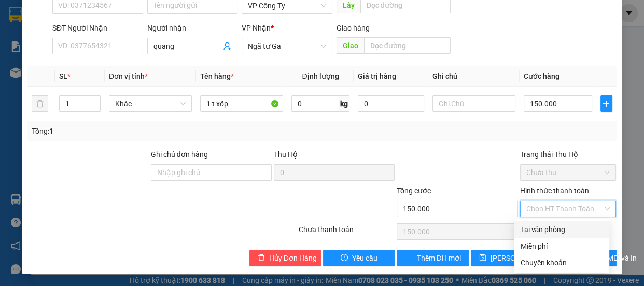
click at [538, 228] on div "Tại văn phòng" at bounding box center [561, 229] width 83 height 11
type input "0"
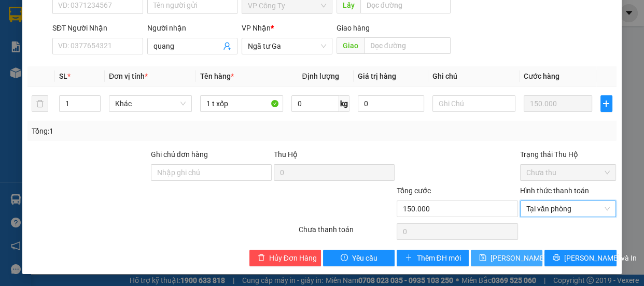
click at [520, 254] on span "[PERSON_NAME] thay đổi" at bounding box center [532, 258] width 83 height 11
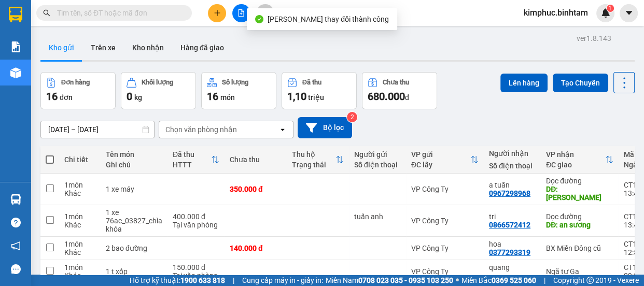
scroll to position [93, 0]
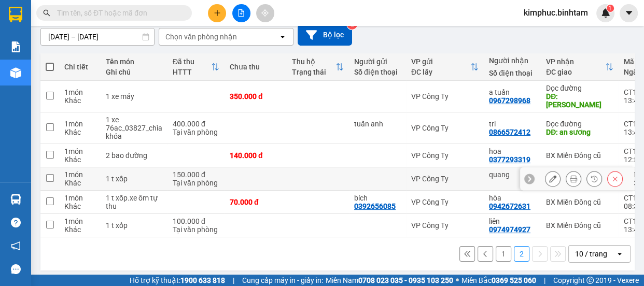
click at [50, 174] on input "checkbox" at bounding box center [50, 178] width 8 height 8
checkbox input "true"
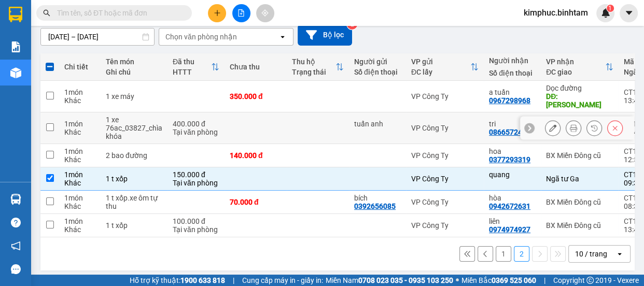
scroll to position [0, 0]
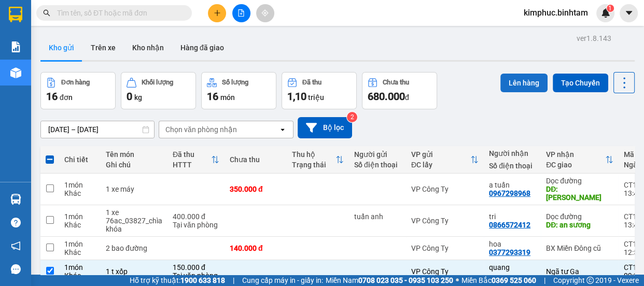
click at [501, 82] on button "Lên hàng" at bounding box center [524, 83] width 47 height 19
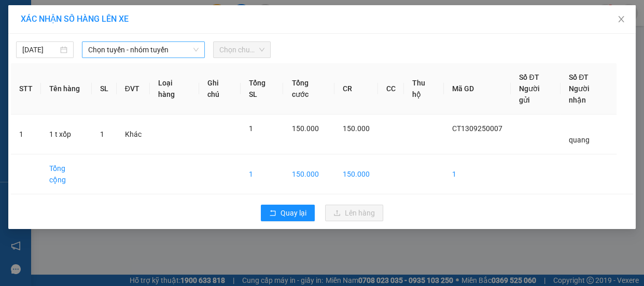
click at [174, 49] on span "Chọn tuyến - nhóm tuyến" at bounding box center [143, 50] width 111 height 16
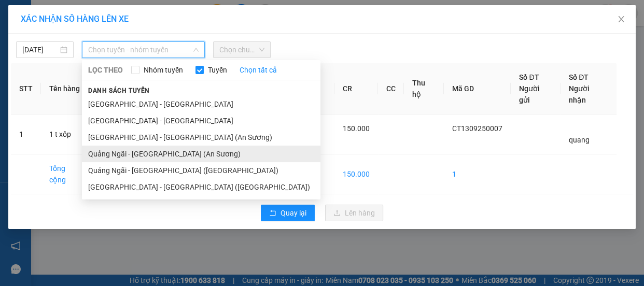
click at [167, 155] on li "Quảng Ngãi - [GEOGRAPHIC_DATA] (An Sương)" at bounding box center [201, 154] width 239 height 17
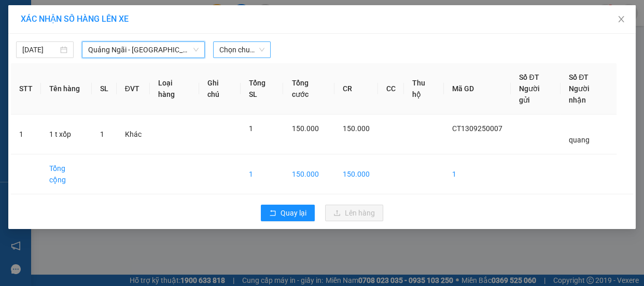
click at [255, 51] on span "Chọn chuyến" at bounding box center [241, 50] width 45 height 16
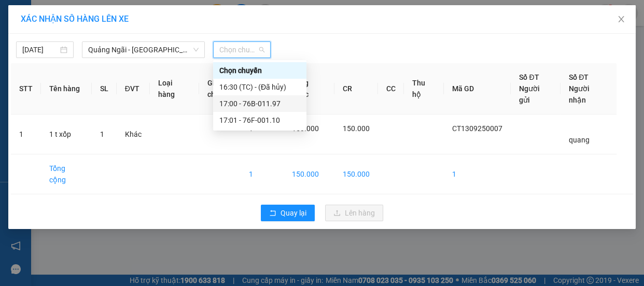
click at [257, 104] on div "17:00 - 76B-011.97" at bounding box center [259, 103] width 81 height 11
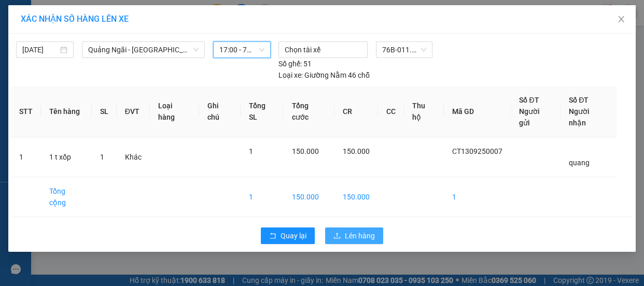
click at [366, 230] on span "Lên hàng" at bounding box center [360, 235] width 30 height 11
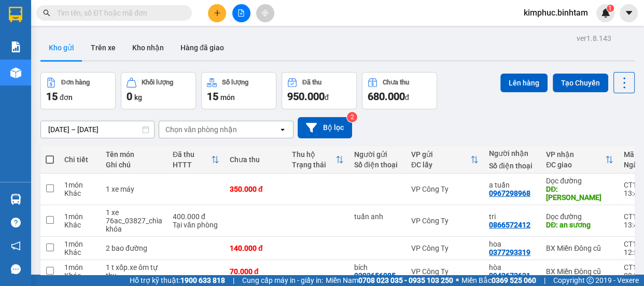
click at [240, 10] on icon "file-add" at bounding box center [241, 12] width 7 height 7
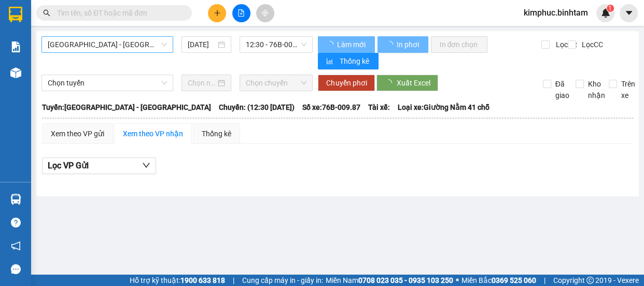
click at [109, 42] on span "[GEOGRAPHIC_DATA] - [GEOGRAPHIC_DATA]" at bounding box center [107, 45] width 119 height 16
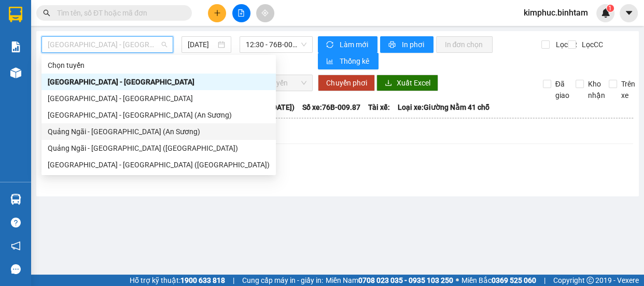
click at [115, 134] on div "Quảng Ngãi - [GEOGRAPHIC_DATA] (An Sương)" at bounding box center [159, 131] width 222 height 11
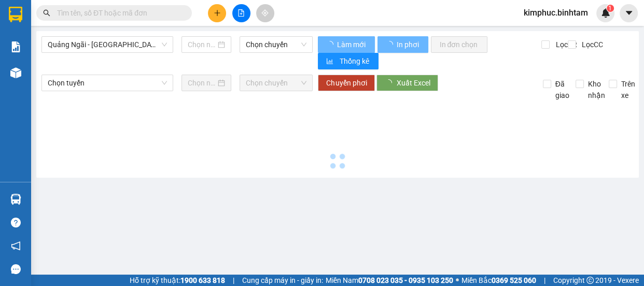
type input "[DATE]"
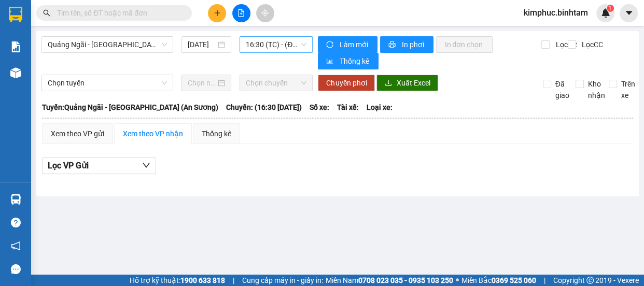
click at [267, 45] on span "16:30 (TC) - (Đã hủy)" at bounding box center [276, 45] width 61 height 16
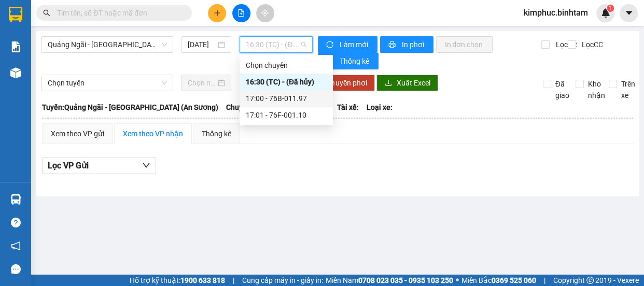
click at [263, 101] on div "17:00 - 76B-011.97" at bounding box center [286, 98] width 81 height 11
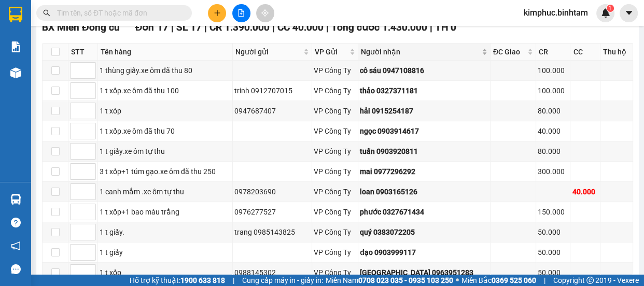
scroll to position [375, 0]
